Goal: Task Accomplishment & Management: Manage account settings

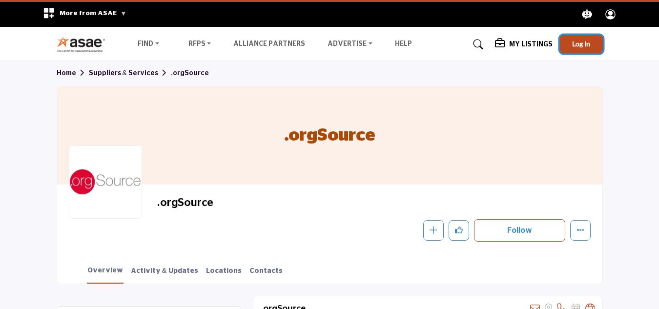
click at [588, 42] on span "Log In" at bounding box center [581, 44] width 18 height 8
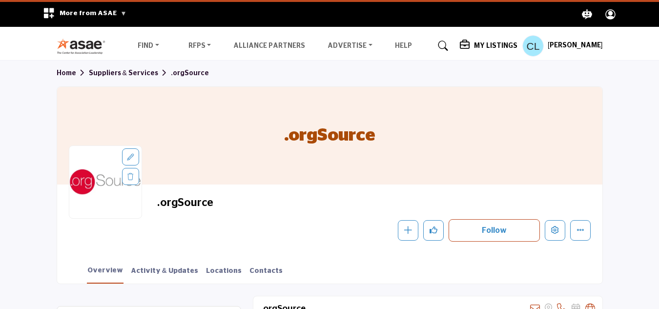
click at [501, 44] on h5 "My Listings" at bounding box center [495, 46] width 43 height 9
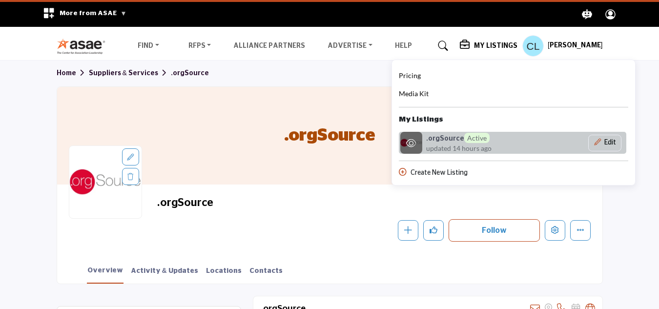
click at [503, 147] on div ".orgSource Active updated 14 hours ago" at bounding box center [471, 143] width 91 height 21
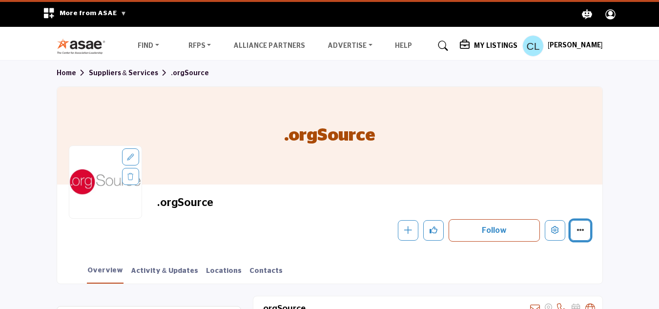
click at [580, 230] on icon "More details" at bounding box center [581, 230] width 8 height 8
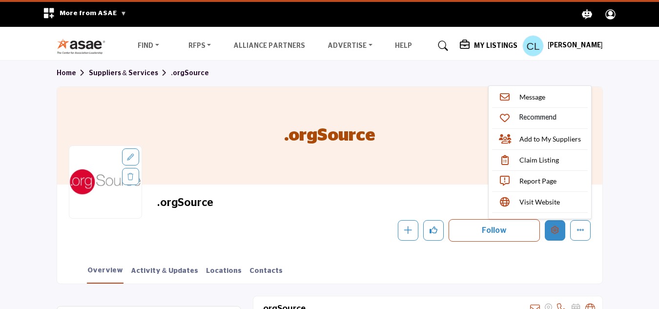
click at [559, 231] on button "Edit company" at bounding box center [555, 230] width 21 height 21
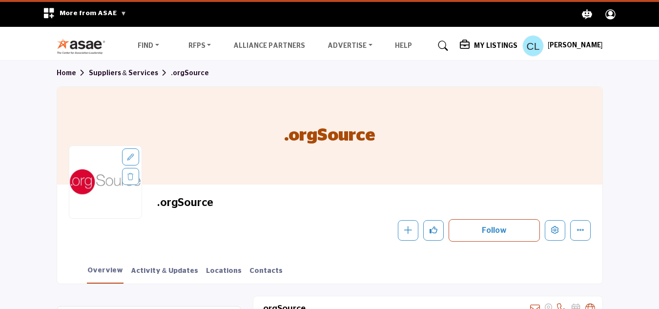
click at [492, 44] on h5 "My Listings" at bounding box center [495, 46] width 43 height 9
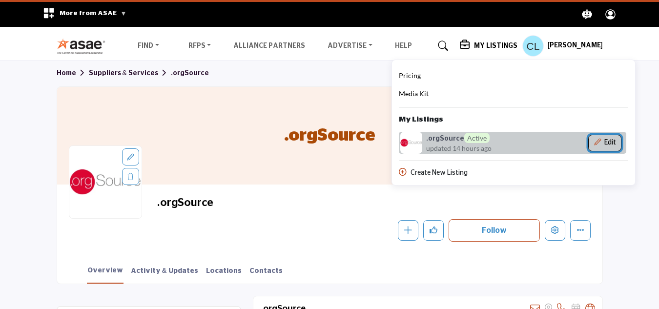
click at [614, 142] on button "Edit" at bounding box center [604, 143] width 33 height 17
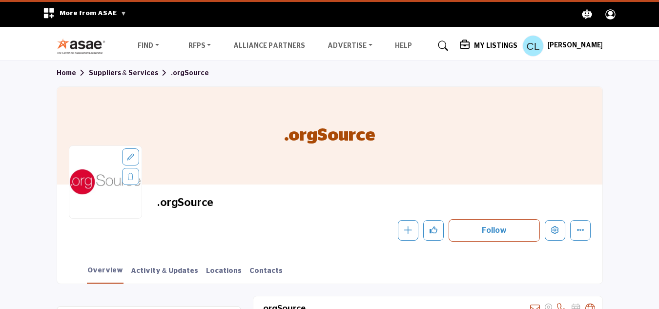
click at [496, 45] on h5 "My Listings" at bounding box center [495, 46] width 43 height 9
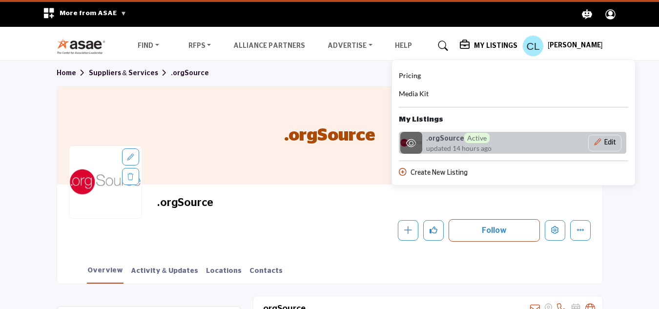
click at [416, 141] on icon at bounding box center [411, 143] width 10 height 9
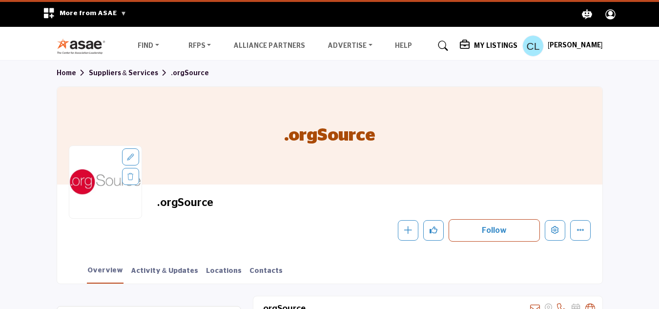
click at [503, 46] on h5 "My Listings" at bounding box center [495, 46] width 43 height 9
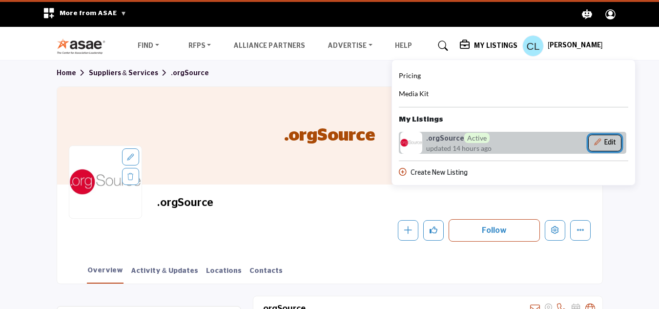
click at [618, 144] on button "Edit" at bounding box center [604, 143] width 33 height 17
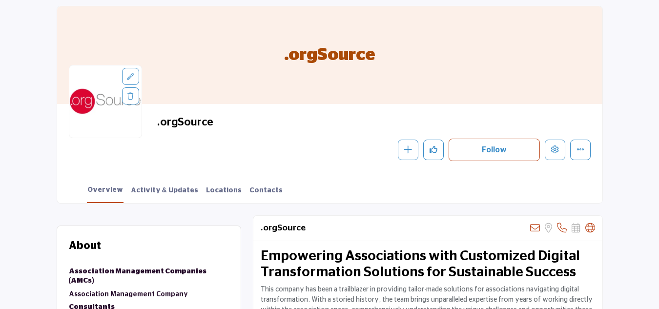
scroll to position [98, 0]
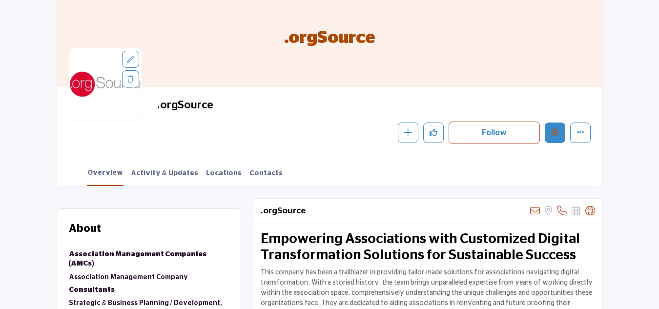
click at [553, 132] on icon "Edit company" at bounding box center [555, 132] width 8 height 8
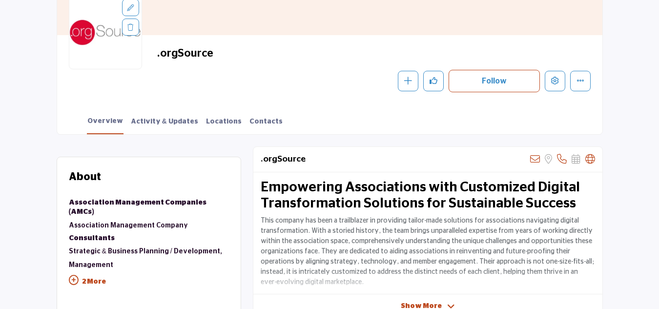
scroll to position [195, 0]
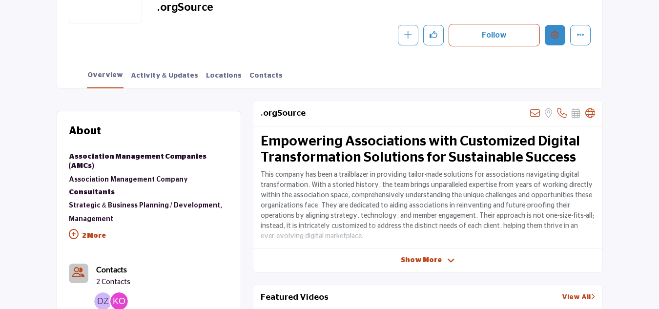
click at [565, 30] on button "Edit company" at bounding box center [555, 35] width 21 height 21
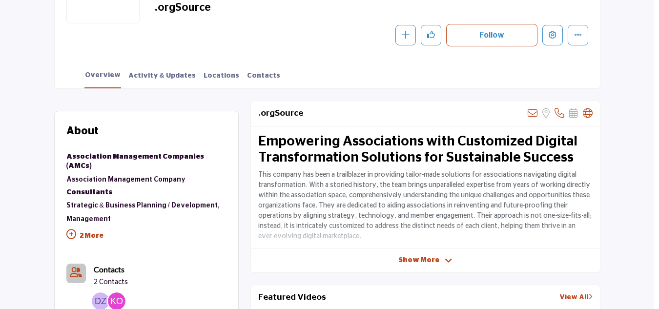
scroll to position [98, 0]
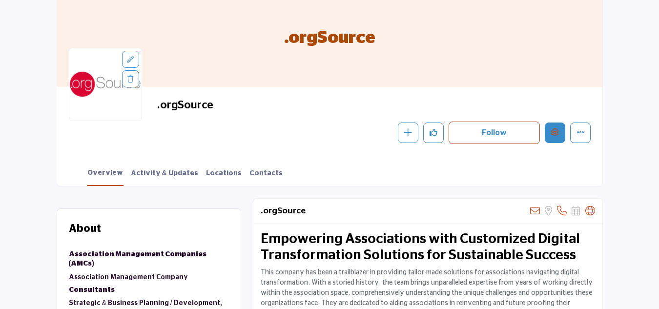
click at [555, 136] on button "Edit company" at bounding box center [555, 133] width 21 height 21
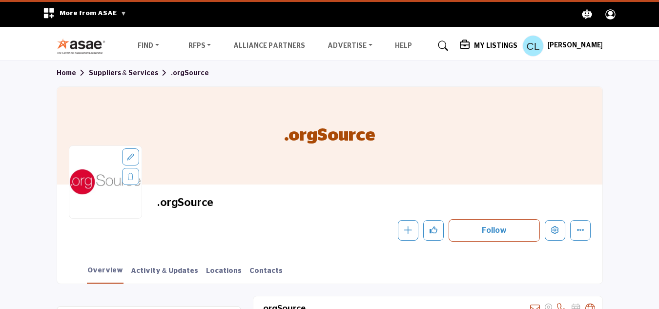
click at [484, 47] on h5 "My Listings" at bounding box center [495, 46] width 43 height 9
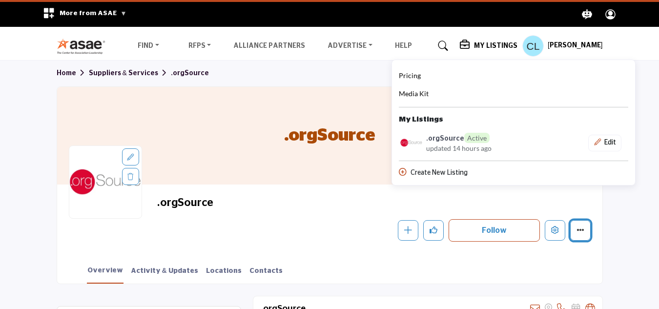
click at [577, 230] on icon "More details" at bounding box center [581, 230] width 8 height 8
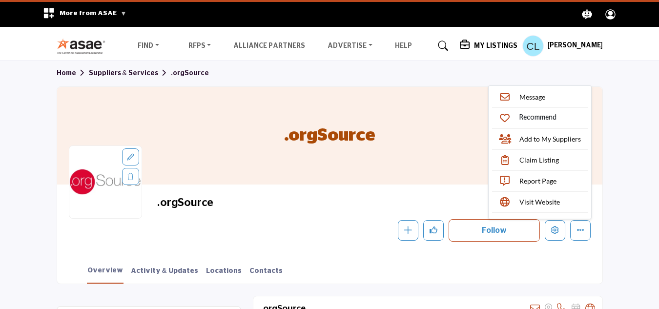
click at [491, 45] on h5 "My Listings" at bounding box center [495, 46] width 43 height 9
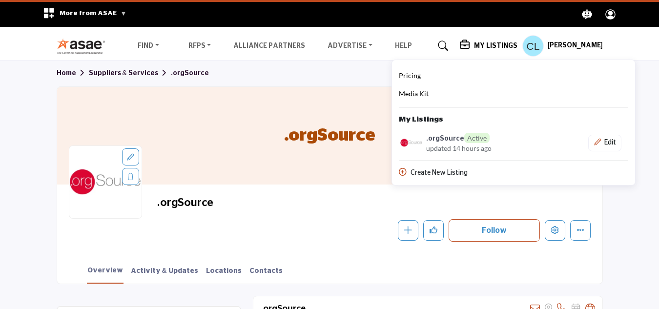
click at [416, 76] on span "Pricing" at bounding box center [410, 75] width 22 height 8
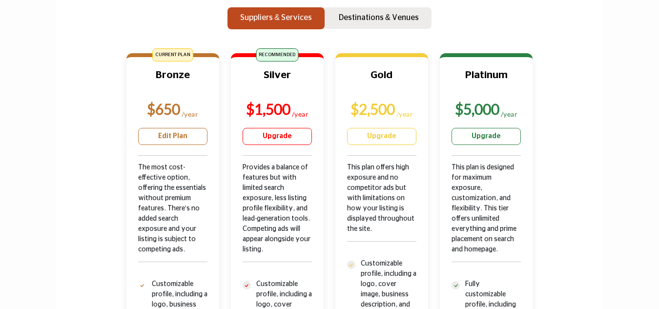
scroll to position [498, 0]
